Goal: Task Accomplishment & Management: Use online tool/utility

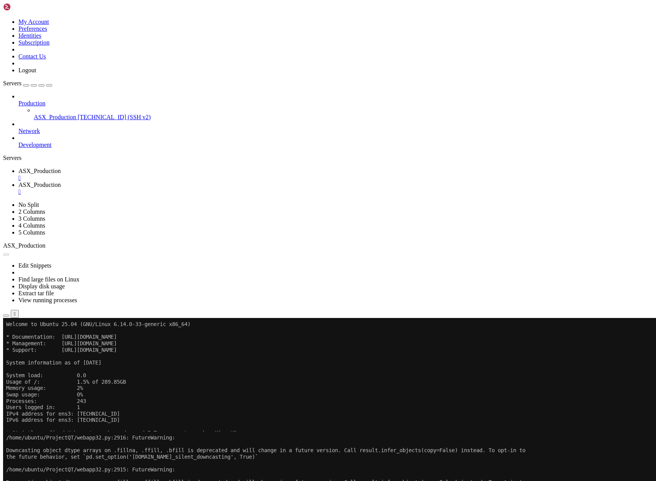
scroll to position [134, 0]
click at [34, 453] on button "Reconnect" at bounding box center [18, 457] width 31 height 8
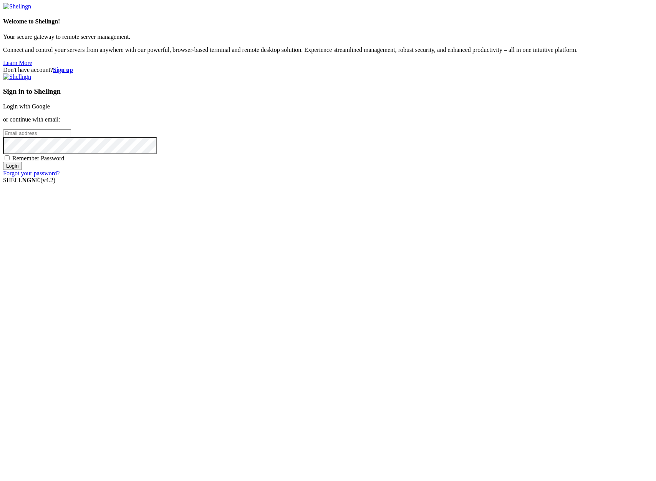
click at [71, 137] on input "email" at bounding box center [37, 133] width 68 height 8
type input "[PERSON_NAME][EMAIL_ADDRESS][DOMAIN_NAME]"
click at [3, 162] on input "Login" at bounding box center [12, 166] width 19 height 8
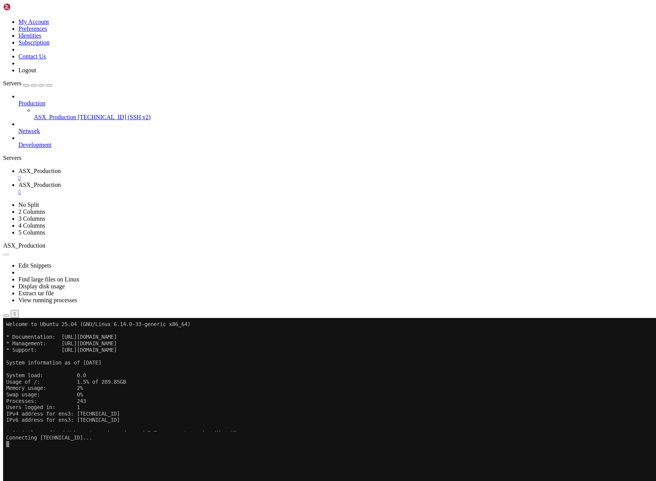
scroll to position [134, 0]
click at [61, 167] on span "ASX_Production" at bounding box center [39, 170] width 42 height 7
click at [34, 339] on button "Reconnect" at bounding box center [18, 343] width 31 height 8
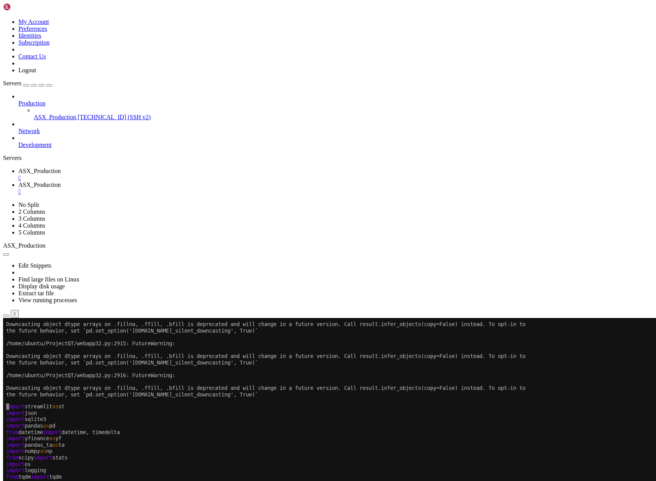
click at [61, 181] on span "ASX_Production" at bounding box center [39, 184] width 42 height 7
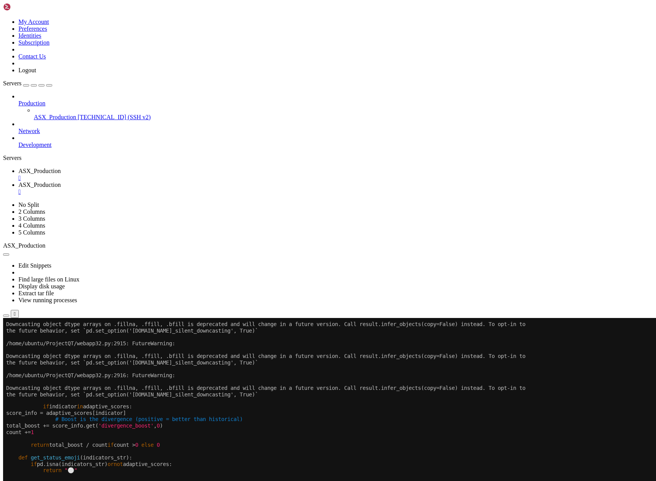
scroll to position [7, 0]
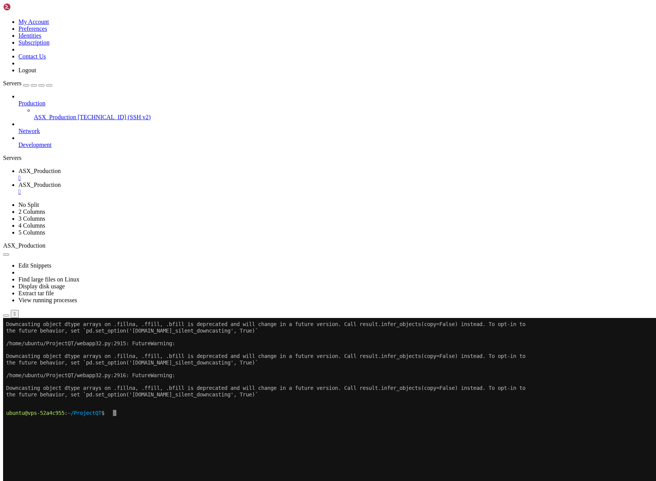
click at [134, 436] on x-row at bounding box center [282, 437] width 553 height 7
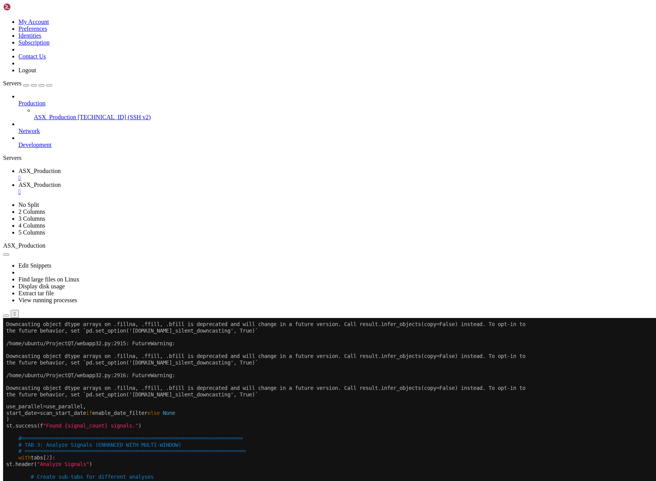
scroll to position [13, 0]
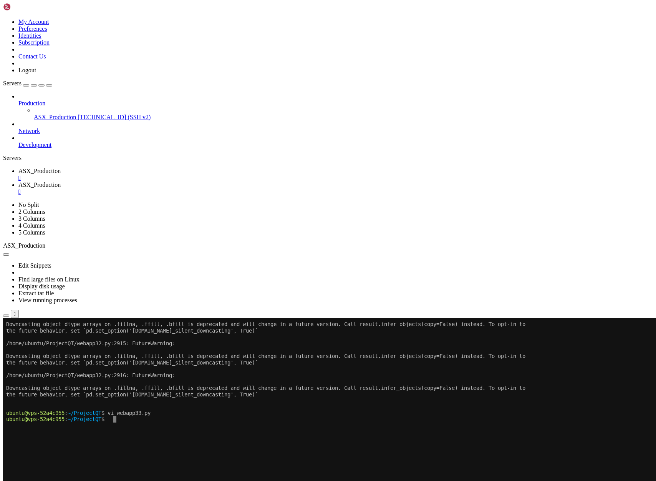
click at [61, 167] on span "ASX_Production" at bounding box center [39, 170] width 42 height 7
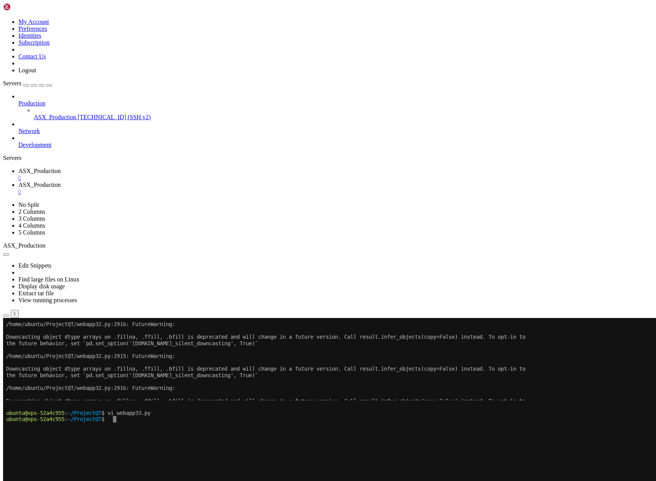
click at [61, 181] on span "ASX_Production" at bounding box center [39, 184] width 42 height 7
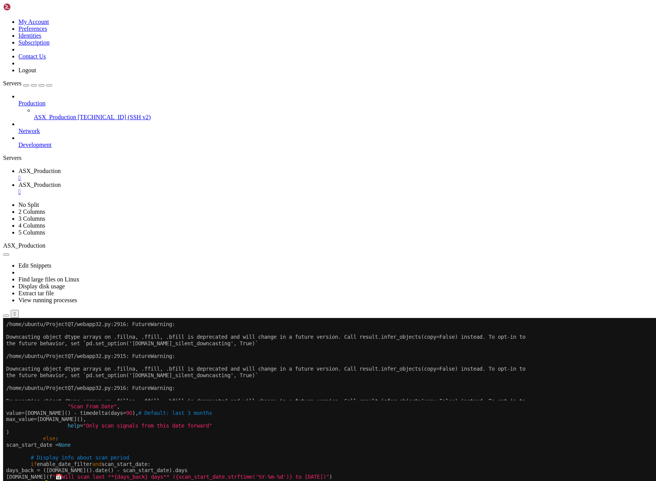
scroll to position [19, 0]
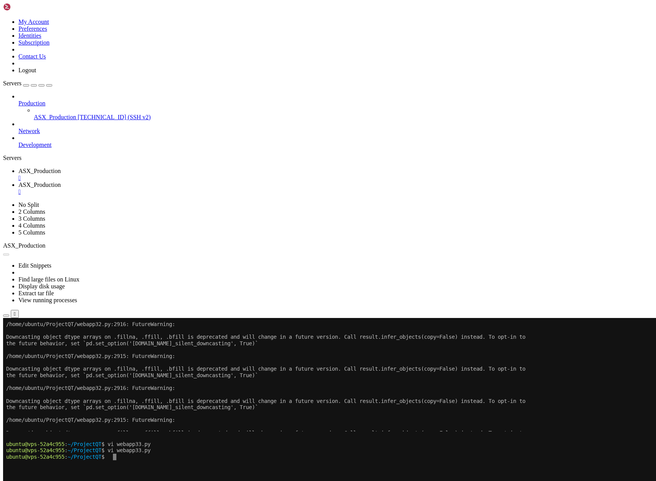
click at [34, 453] on button "Reconnect" at bounding box center [18, 457] width 31 height 8
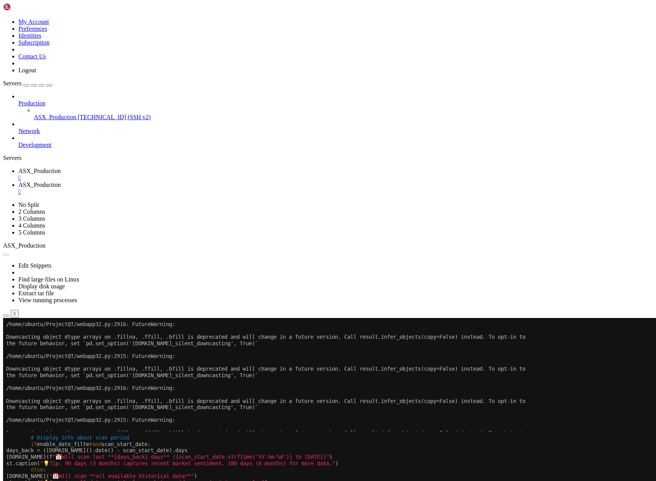
scroll to position [19, 0]
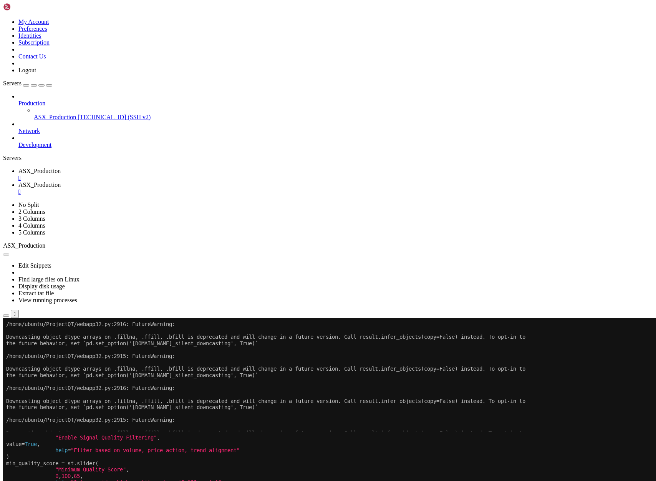
scroll to position [32, 0]
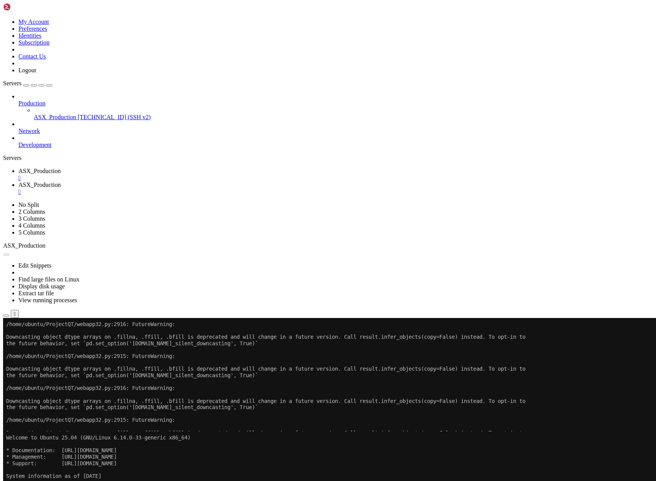
click at [61, 167] on span "ASX_Production" at bounding box center [39, 170] width 42 height 7
click at [34, 339] on button "Reconnect" at bounding box center [18, 343] width 31 height 8
